Goal: Information Seeking & Learning: Learn about a topic

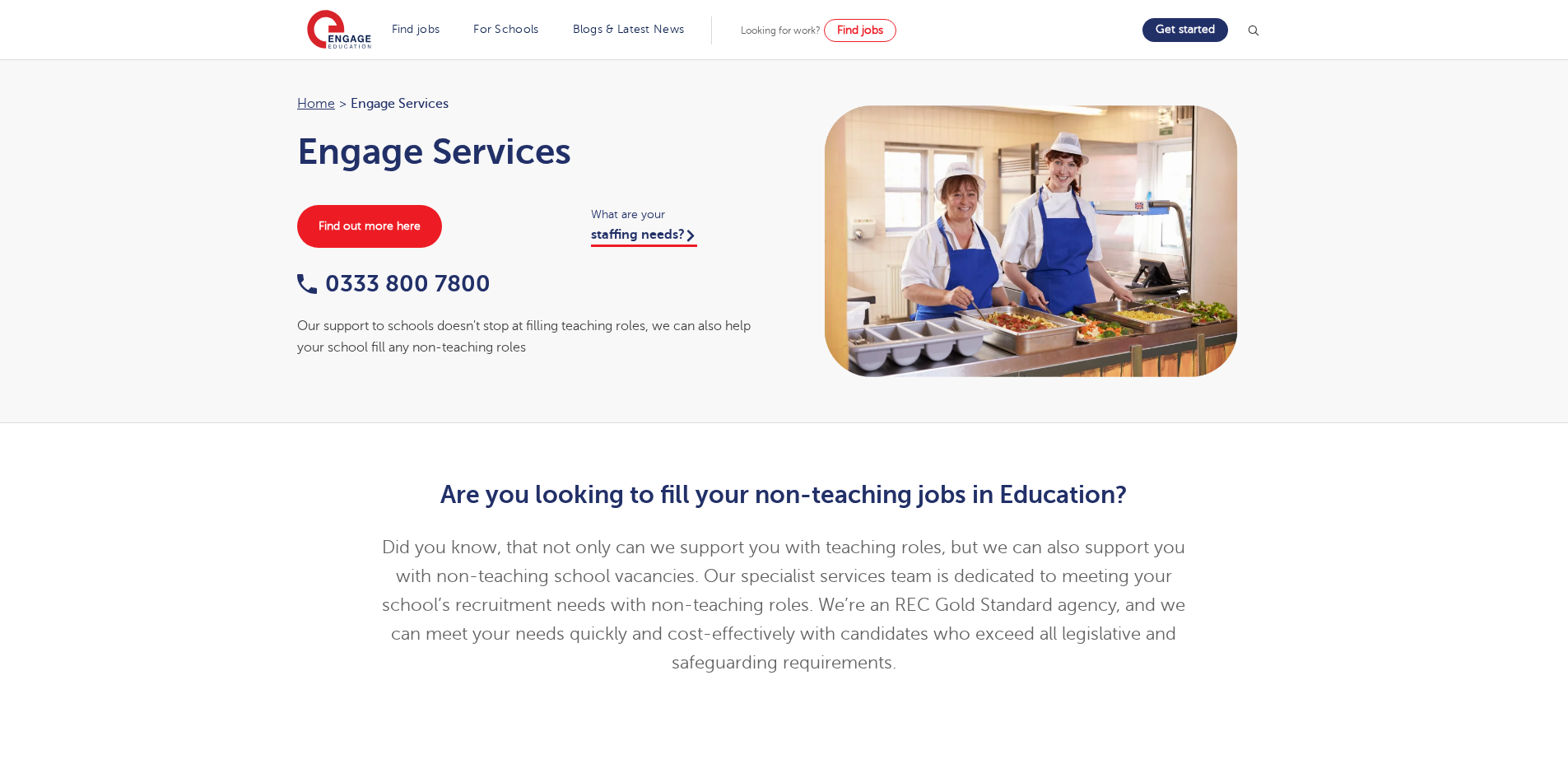
scroll to position [2488, 0]
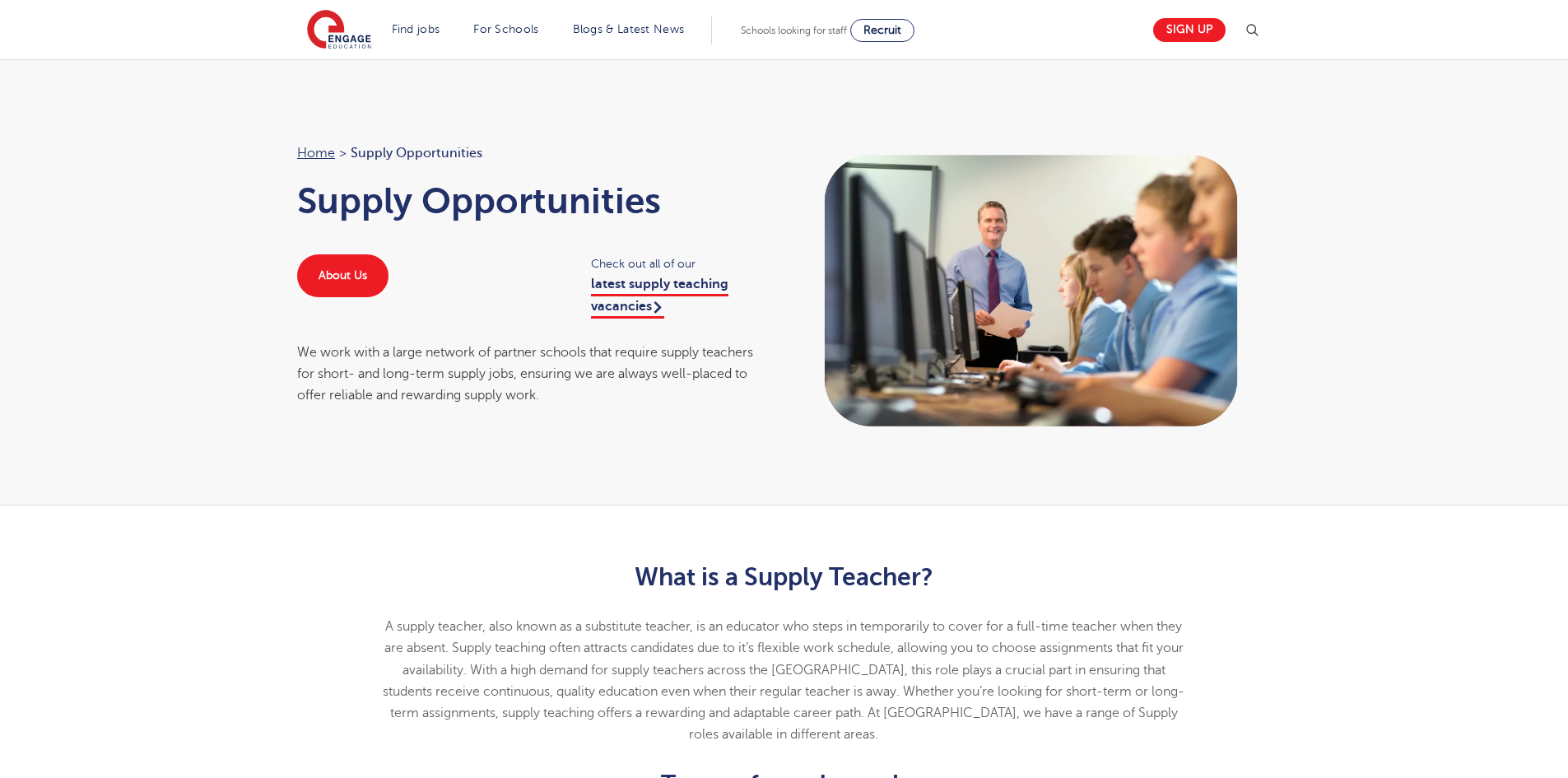
scroll to position [2402, 0]
